Goal: Task Accomplishment & Management: Manage account settings

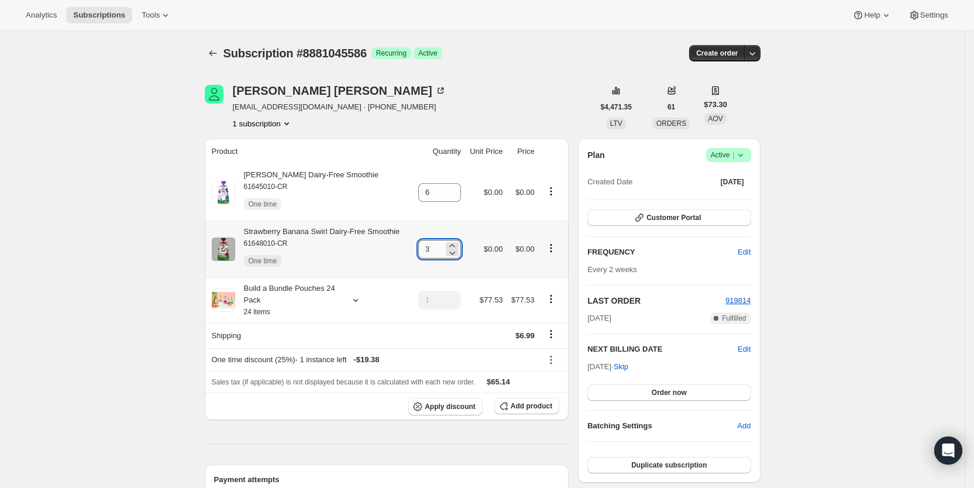
click at [433, 244] on input "3" at bounding box center [430, 249] width 25 height 19
type input "5"
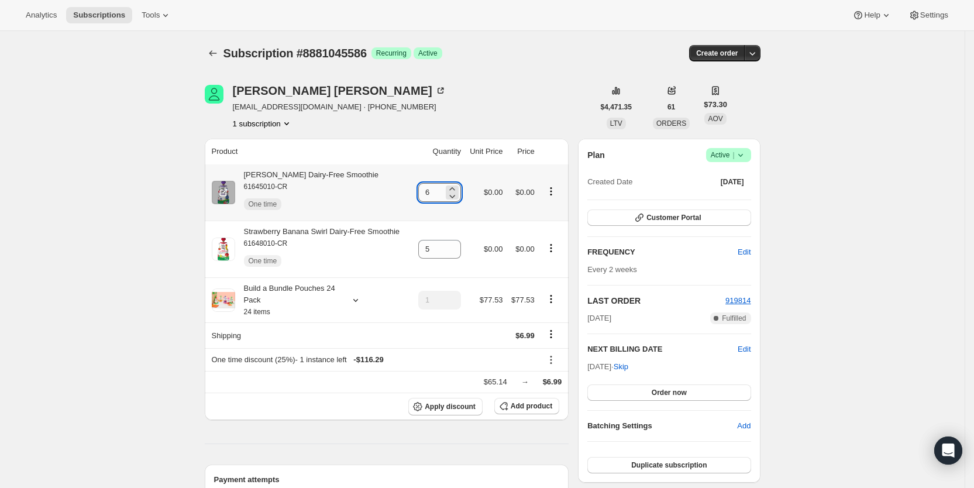
drag, startPoint x: 429, startPoint y: 197, endPoint x: 434, endPoint y: 191, distance: 7.0
click at [434, 191] on input "6" at bounding box center [430, 192] width 25 height 19
type input "8"
click at [515, 99] on div "[PERSON_NAME] [PERSON_NAME][EMAIL_ADDRESS][DOMAIN_NAME] · [PHONE_NUMBER] 1 subs…" at bounding box center [399, 107] width 389 height 44
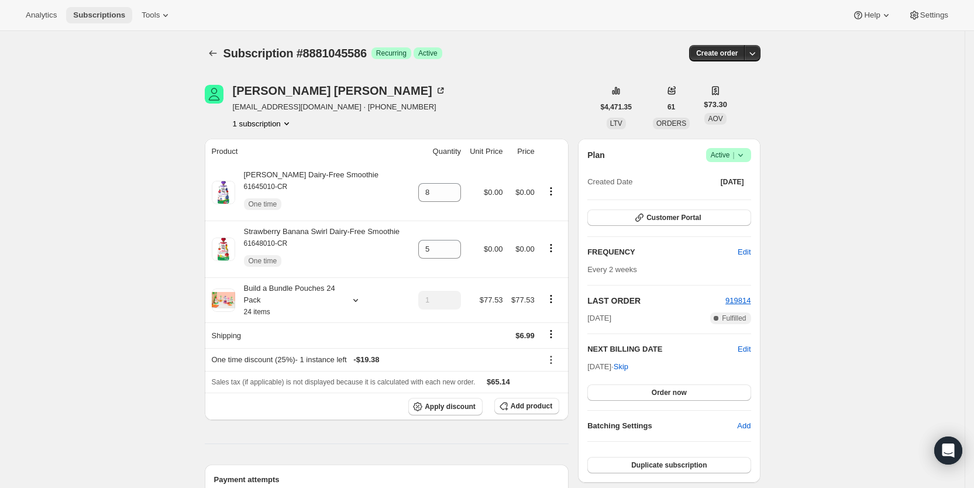
click at [107, 15] on span "Subscriptions" at bounding box center [99, 15] width 52 height 9
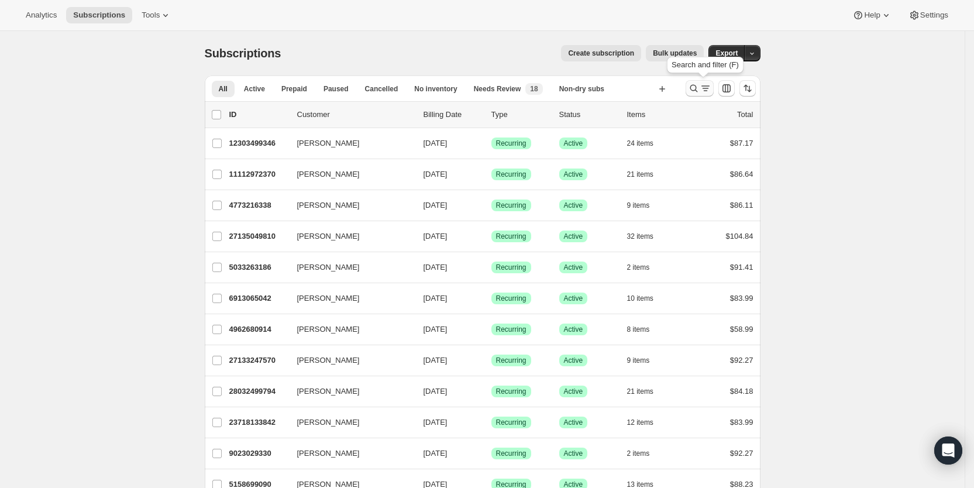
click at [704, 87] on icon "Search and filter results" at bounding box center [706, 88] width 12 height 12
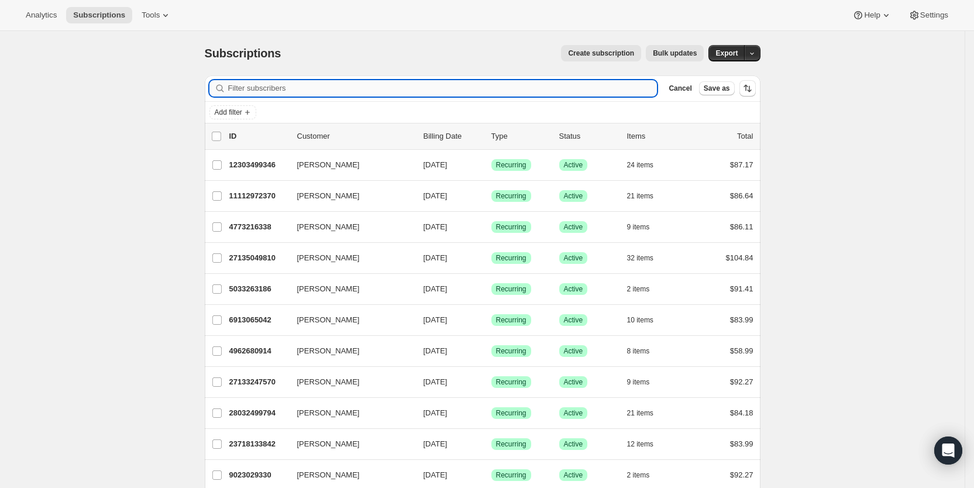
paste input "[EMAIL_ADDRESS][DOMAIN_NAME]"
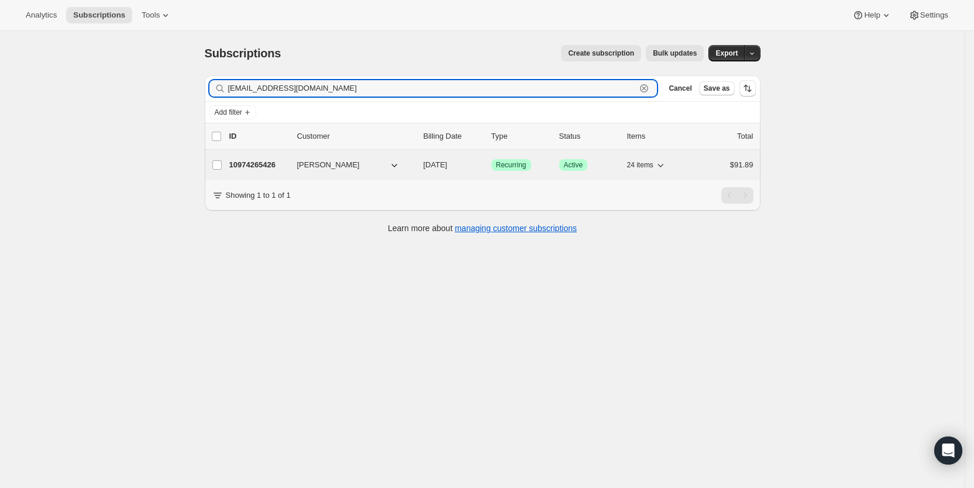
type input "[EMAIL_ADDRESS][DOMAIN_NAME]"
click at [447, 168] on span "[DATE]" at bounding box center [435, 164] width 24 height 9
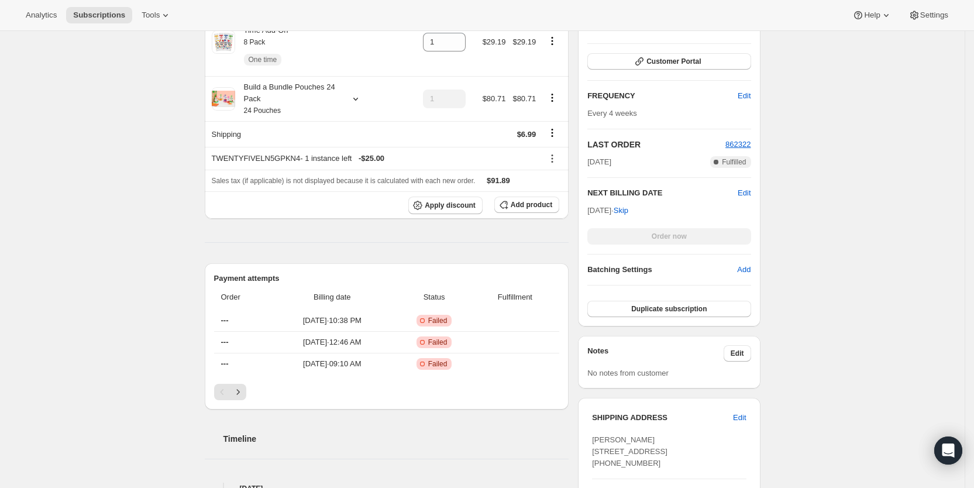
scroll to position [286, 0]
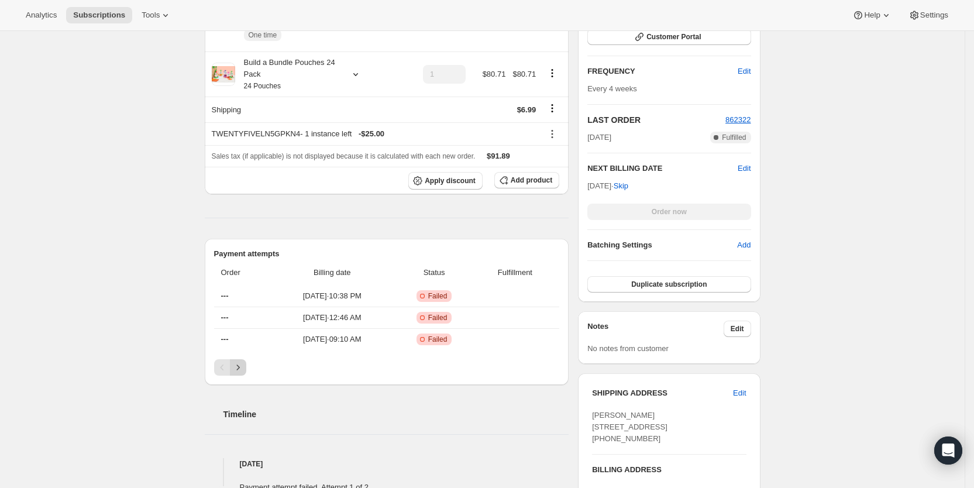
click at [244, 366] on icon "Next" at bounding box center [238, 367] width 12 height 12
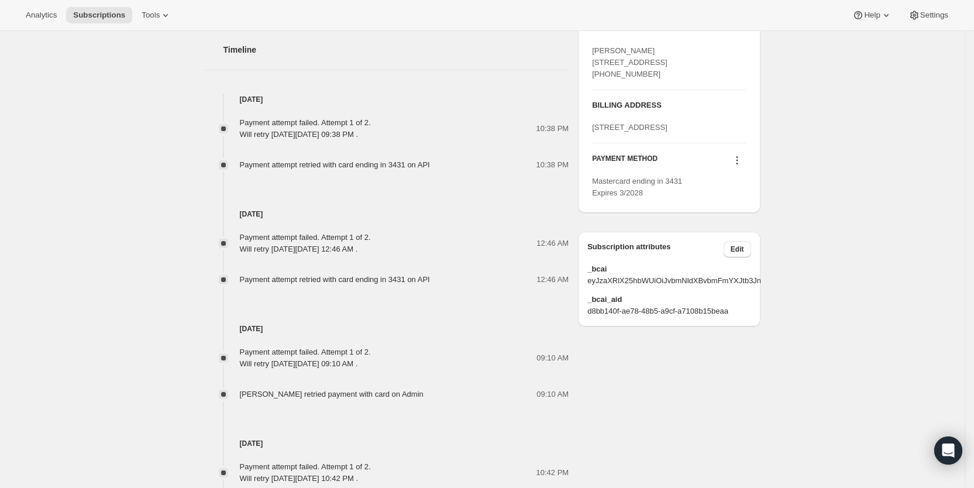
scroll to position [662, 0]
